Goal: Find specific page/section: Find specific page/section

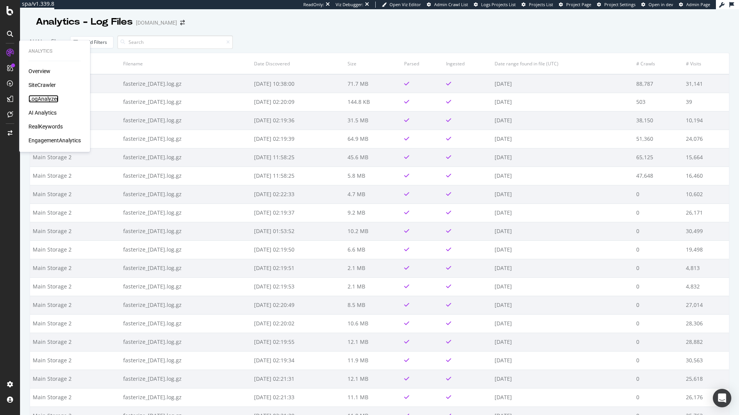
click at [50, 101] on div "LogAnalyzer" at bounding box center [43, 99] width 30 height 8
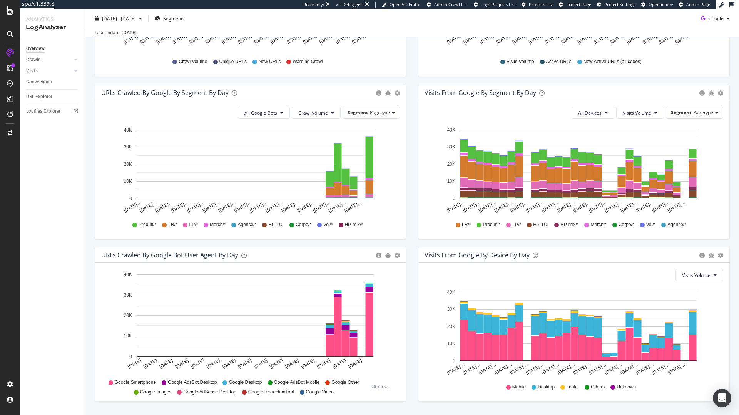
scroll to position [169, 0]
